Goal: Information Seeking & Learning: Learn about a topic

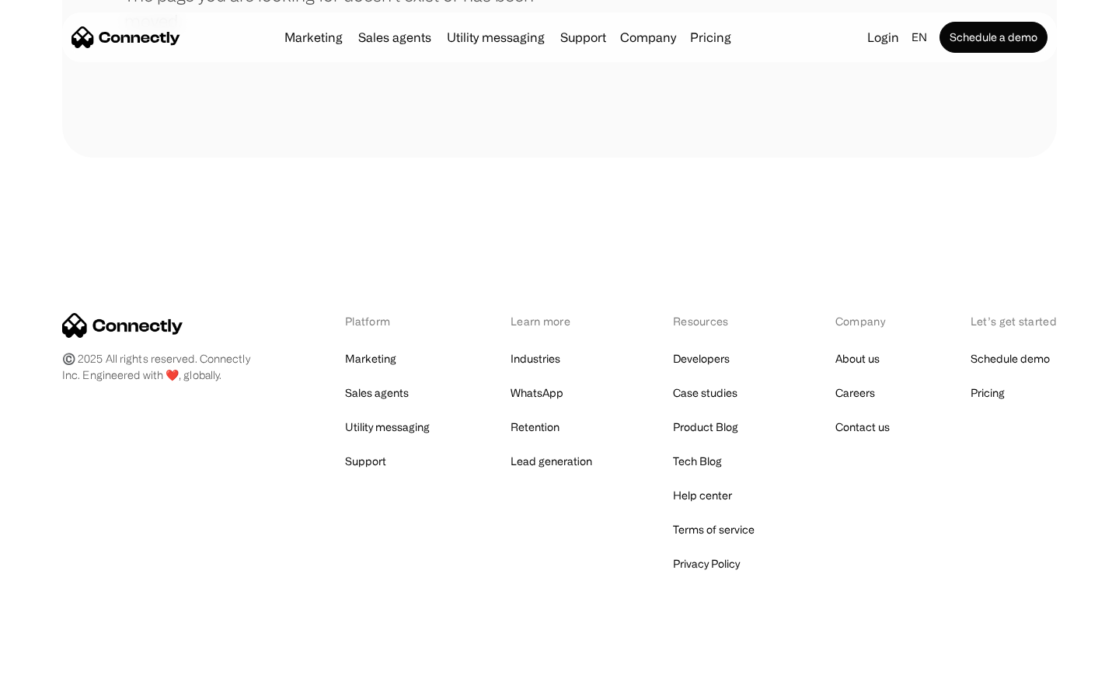
scroll to position [284, 0]
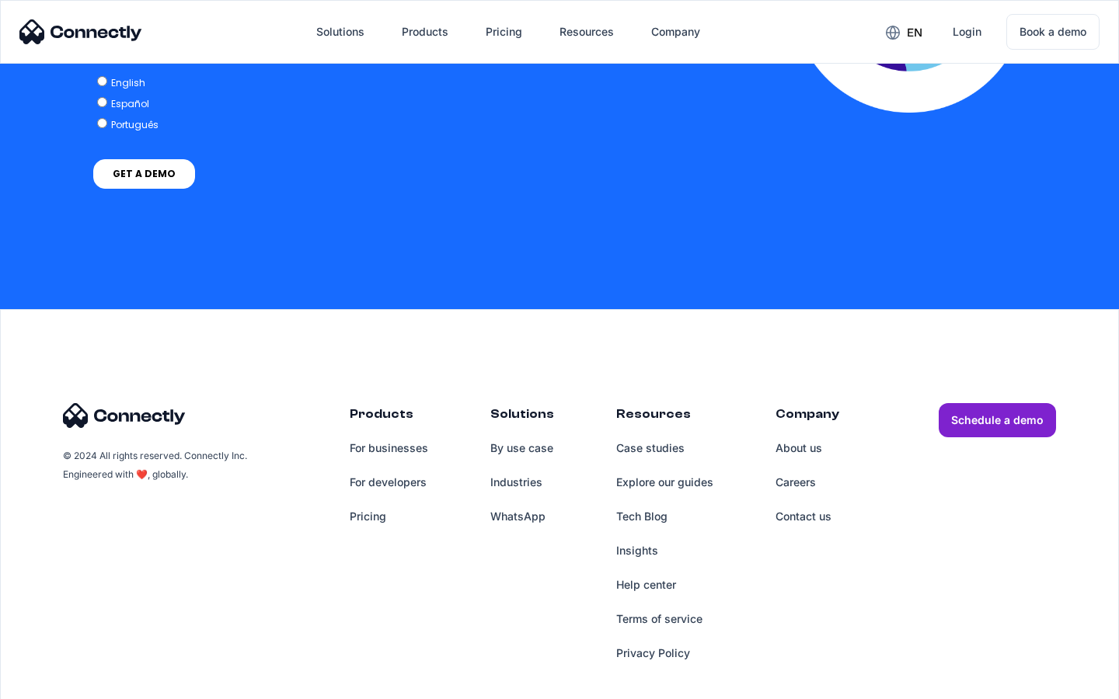
scroll to position [3175, 0]
